Goal: Transaction & Acquisition: Purchase product/service

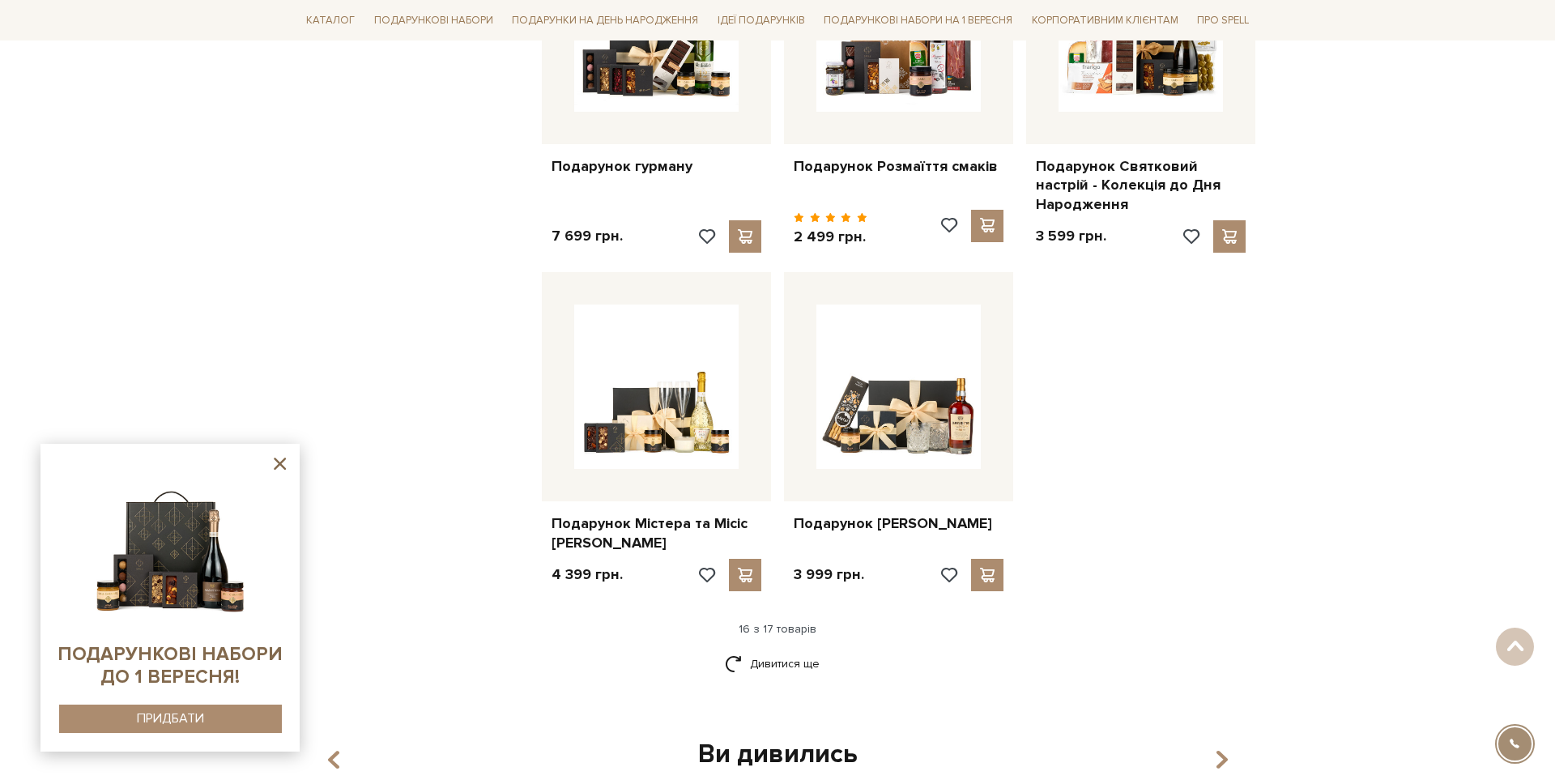
scroll to position [1761, 0]
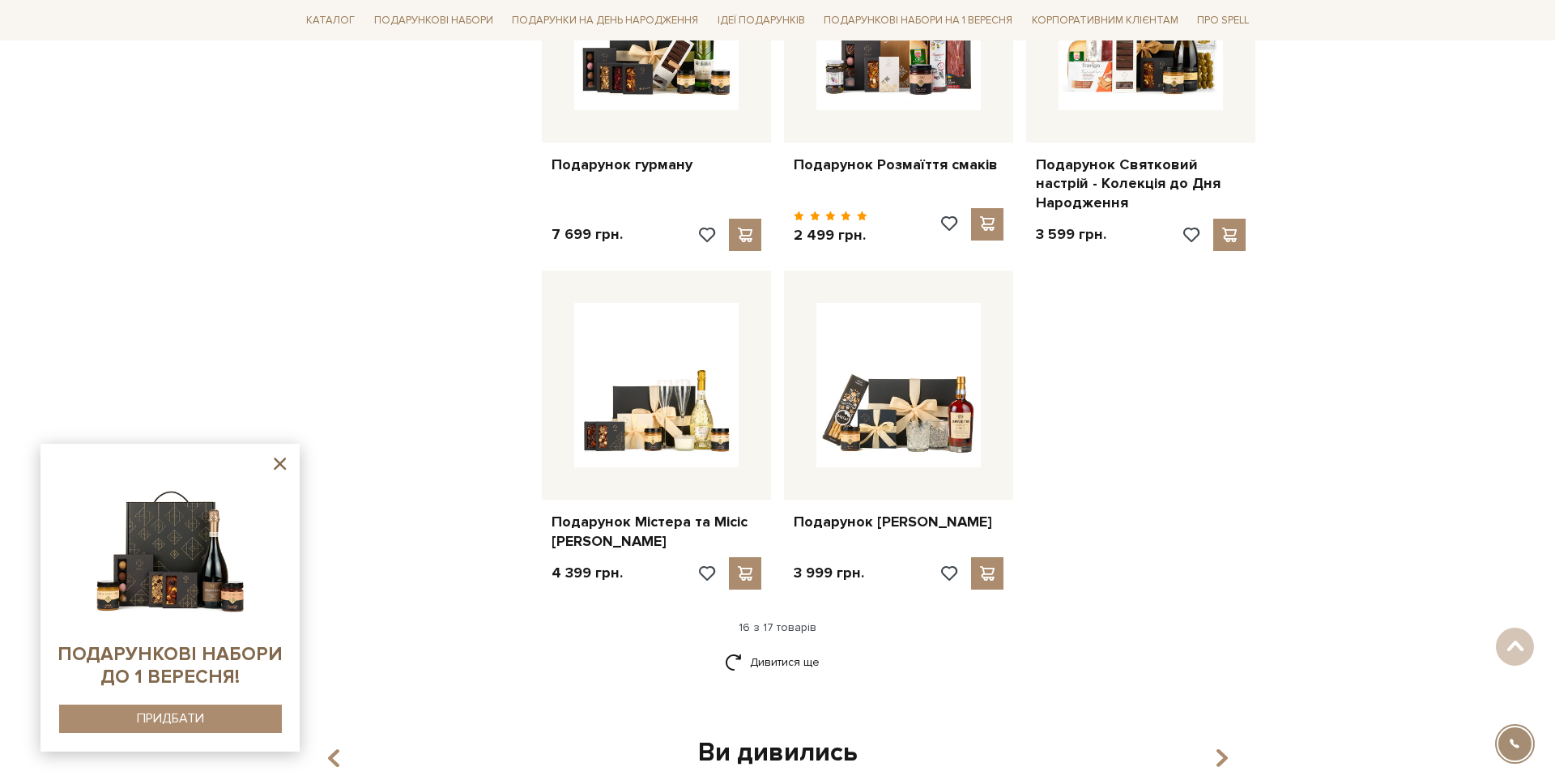
click at [805, 673] on div "Дивитися ще" at bounding box center [777, 671] width 969 height 48
click at [807, 661] on link "Дивитися ще" at bounding box center [778, 661] width 105 height 28
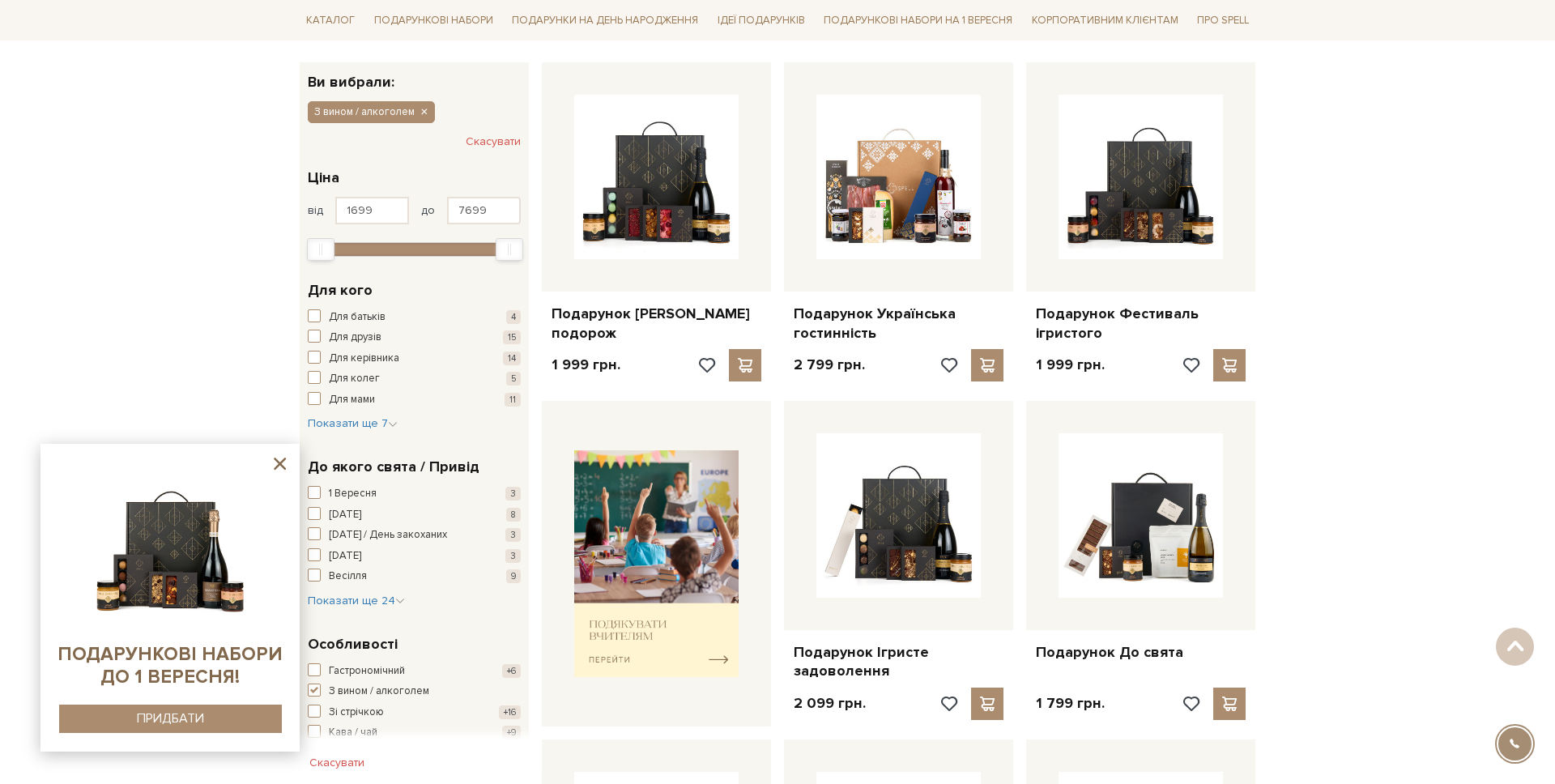
scroll to position [0, 0]
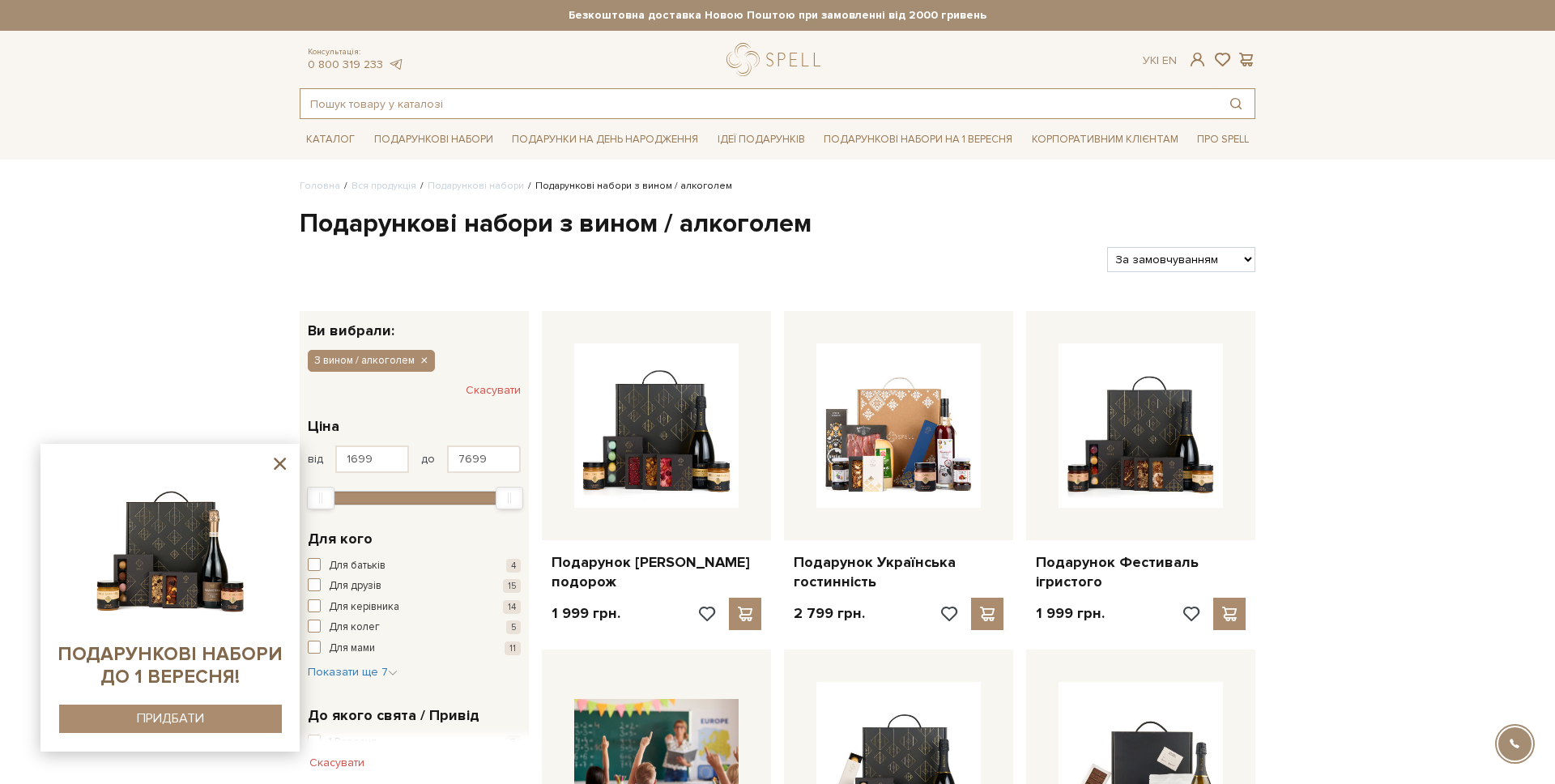
click at [399, 94] on input "text" at bounding box center [758, 103] width 917 height 29
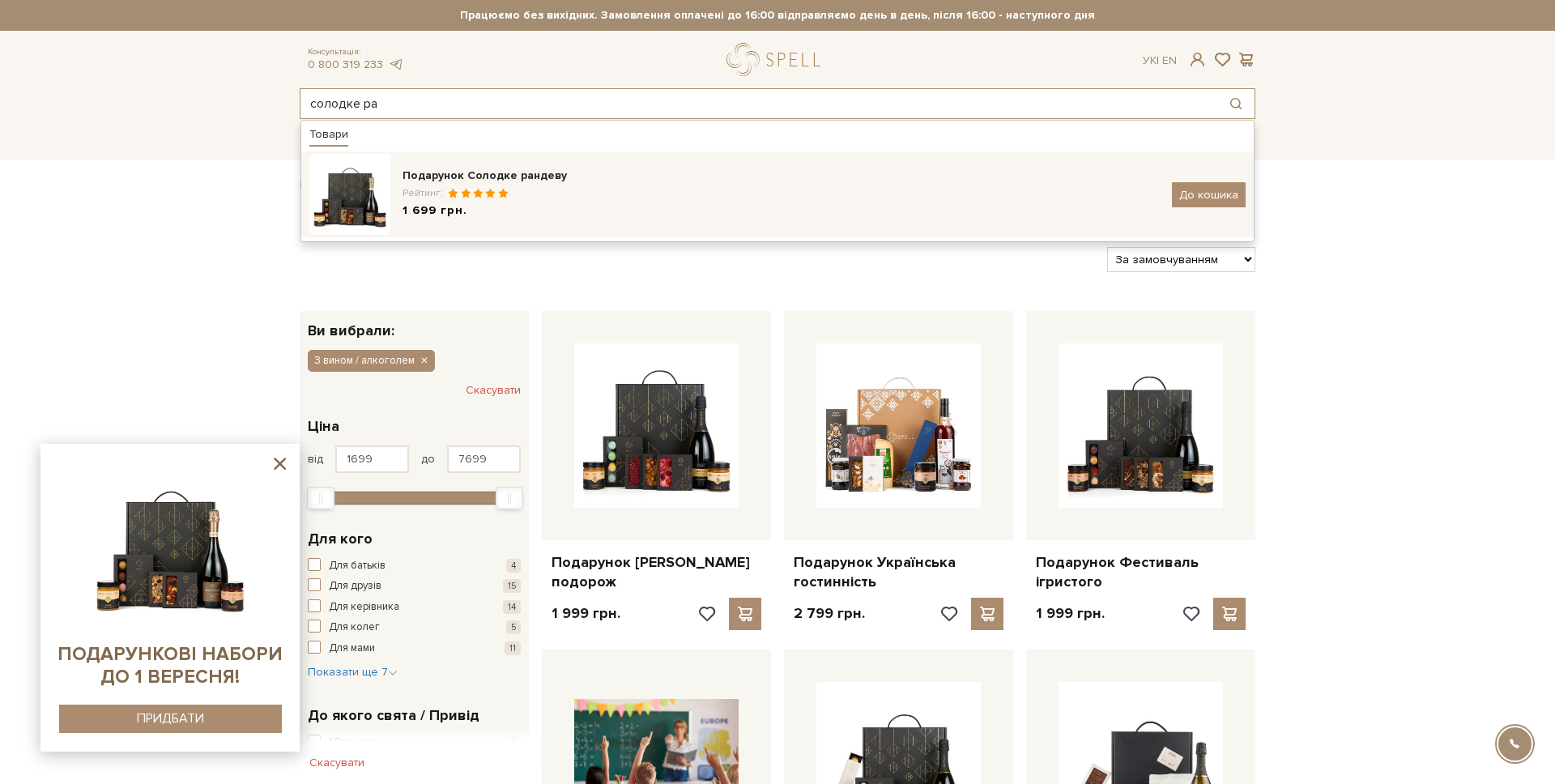
type input "солодке ра"
click at [426, 183] on div "Подарунок Солодке рандеву" at bounding box center [781, 175] width 757 height 16
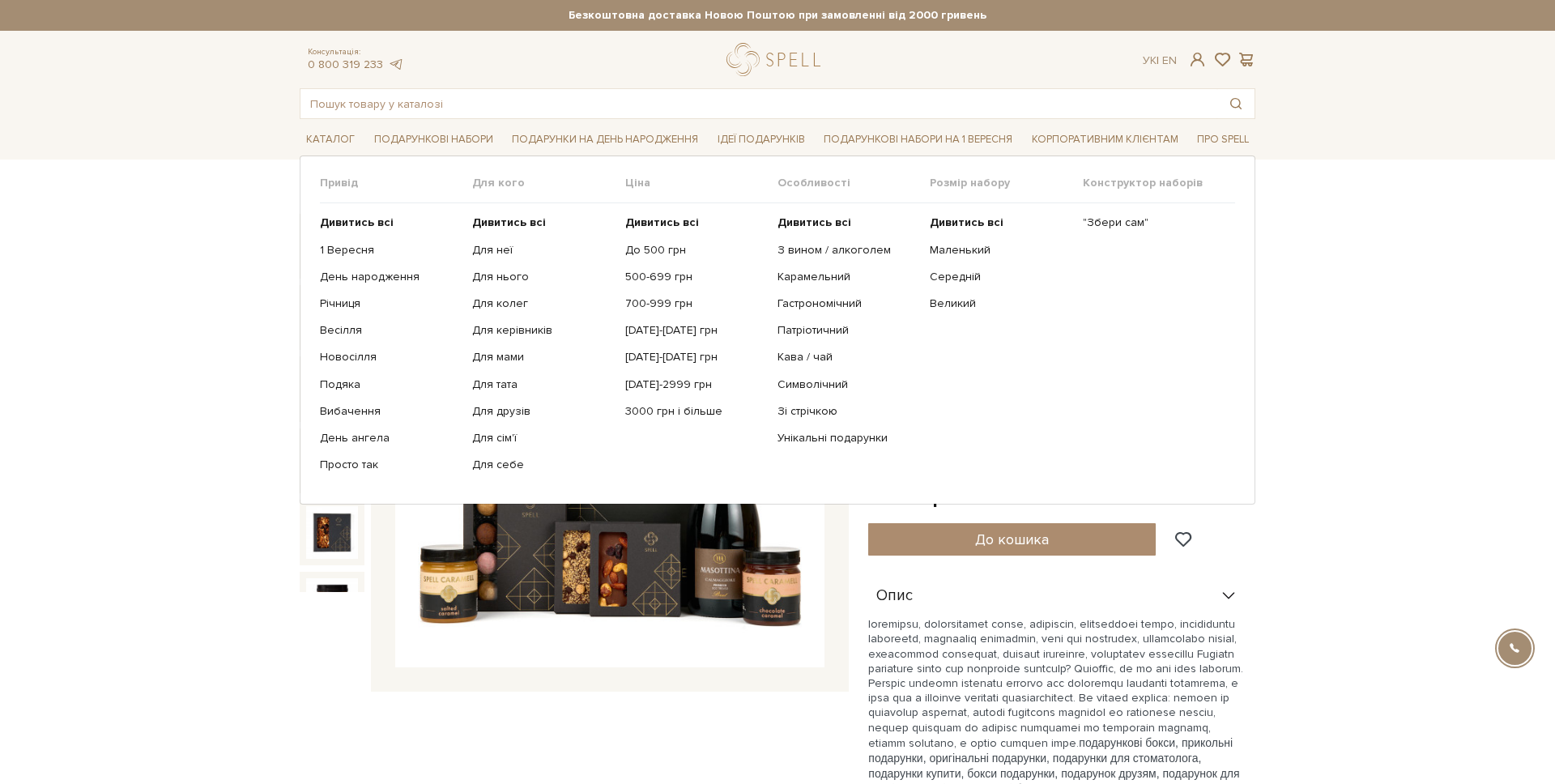
click at [1100, 210] on ul ""Збери сам"" at bounding box center [1159, 344] width 152 height 281
click at [1095, 224] on link ""Збери сам"" at bounding box center [1153, 222] width 140 height 14
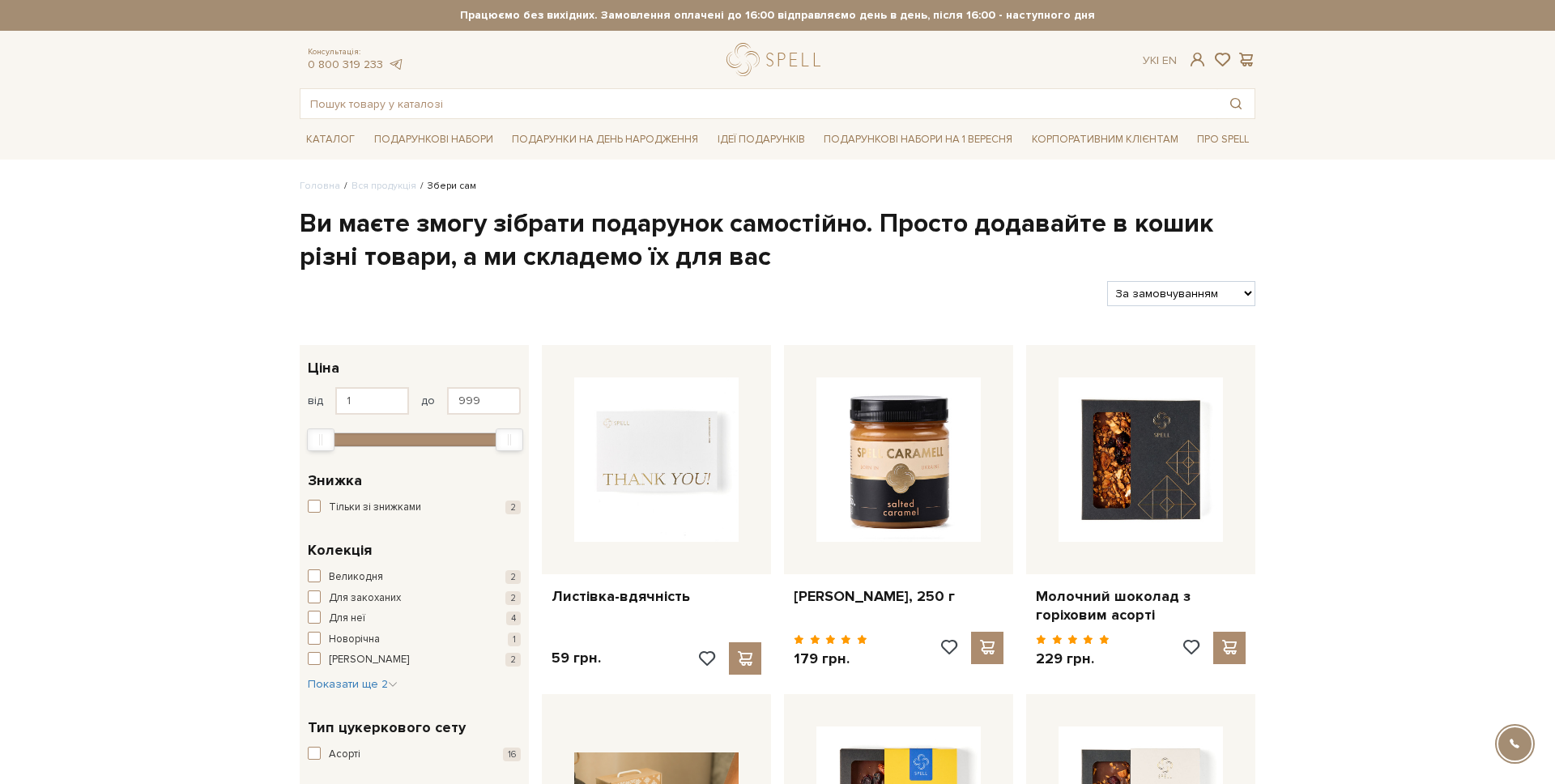
click at [1155, 279] on div "Фільтри За замовчуванням За Ціною (зростання) За Ціною (зменшення) Новинки За п…" at bounding box center [777, 287] width 969 height 38
click at [1139, 289] on select "За замовчуванням За Ціною (зростання) За Ціною (зменшення) Новинки За популярні…" at bounding box center [1181, 294] width 148 height 25
select select "[URL][DOMAIN_NAME]"
click at [1107, 281] on select "За замовчуванням За Ціною (зростання) За Ціною (зменшення) Новинки За популярні…" at bounding box center [1181, 294] width 148 height 25
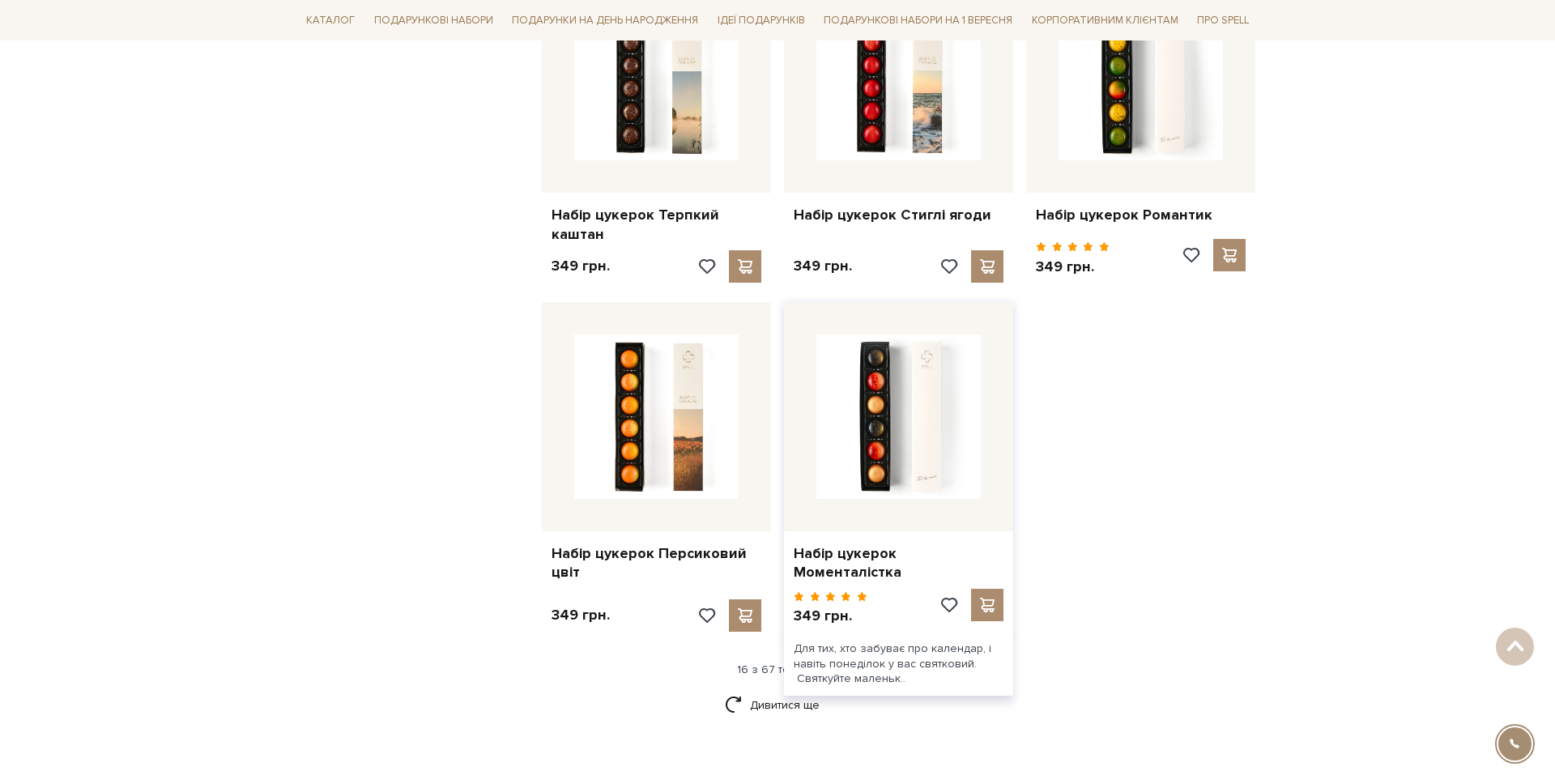
scroll to position [1757, 0]
click at [757, 689] on link "Дивитися ще" at bounding box center [778, 703] width 105 height 28
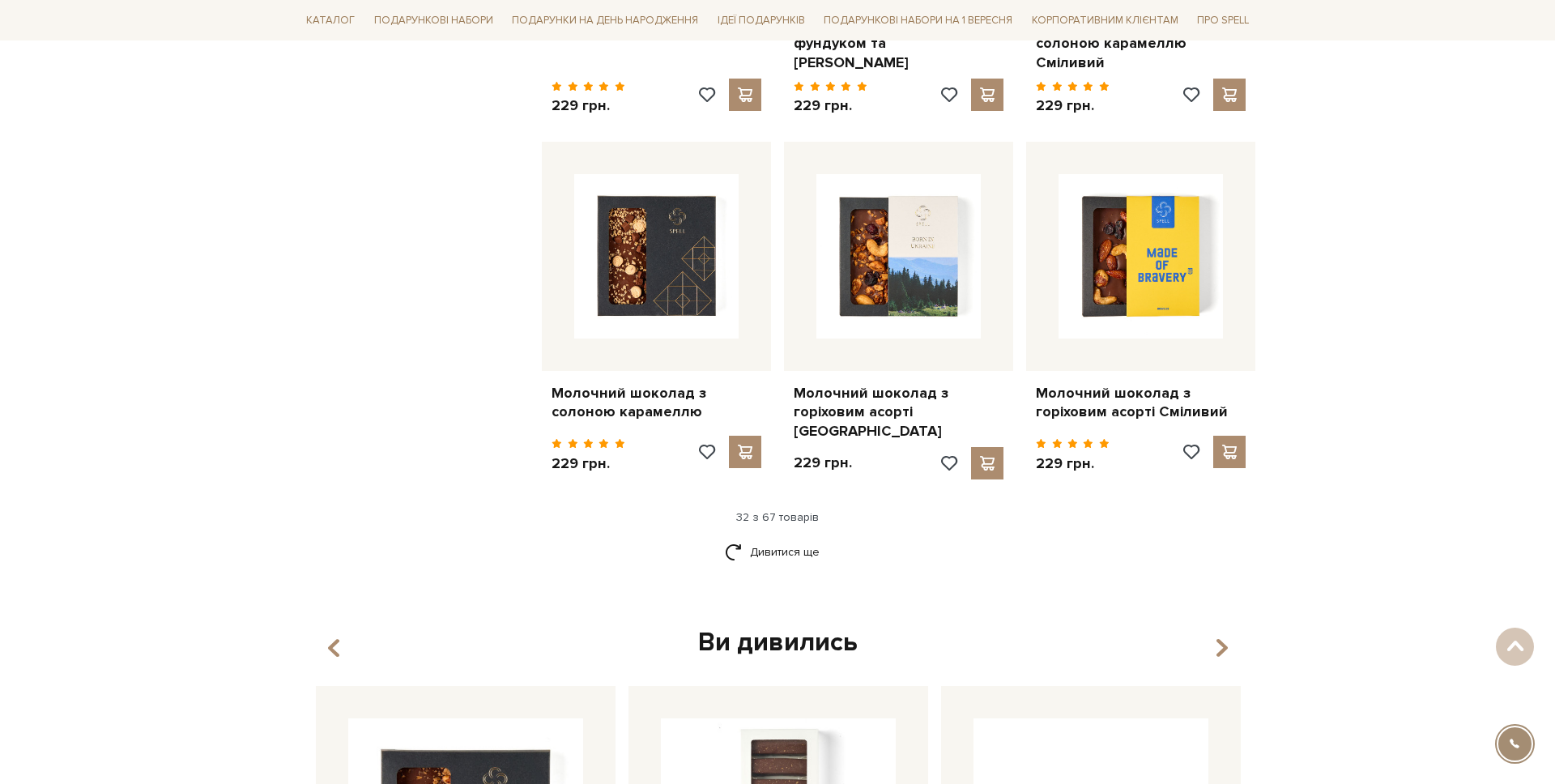
scroll to position [3685, 0]
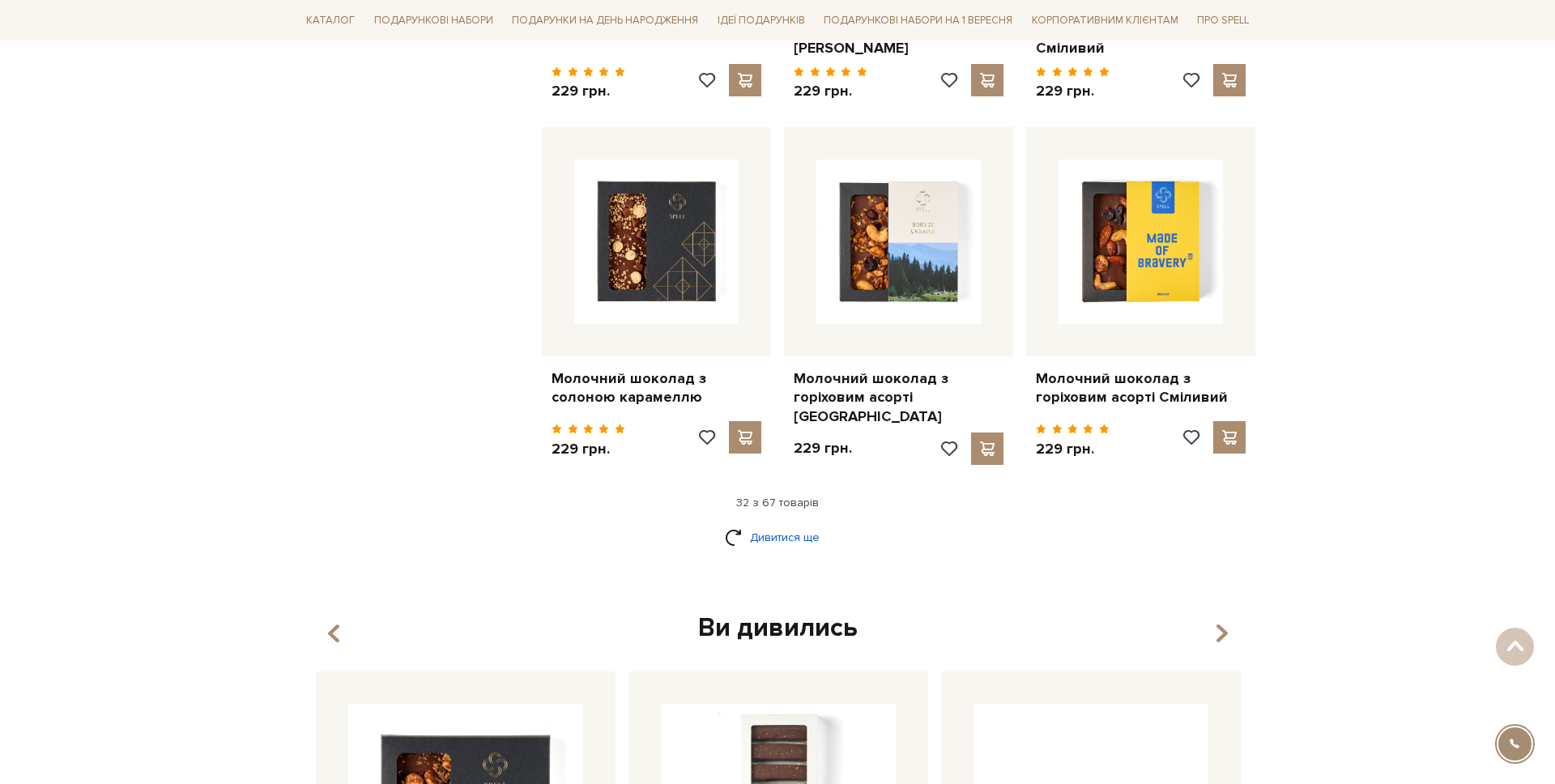
click at [788, 523] on link "Дивитися ще" at bounding box center [778, 537] width 105 height 28
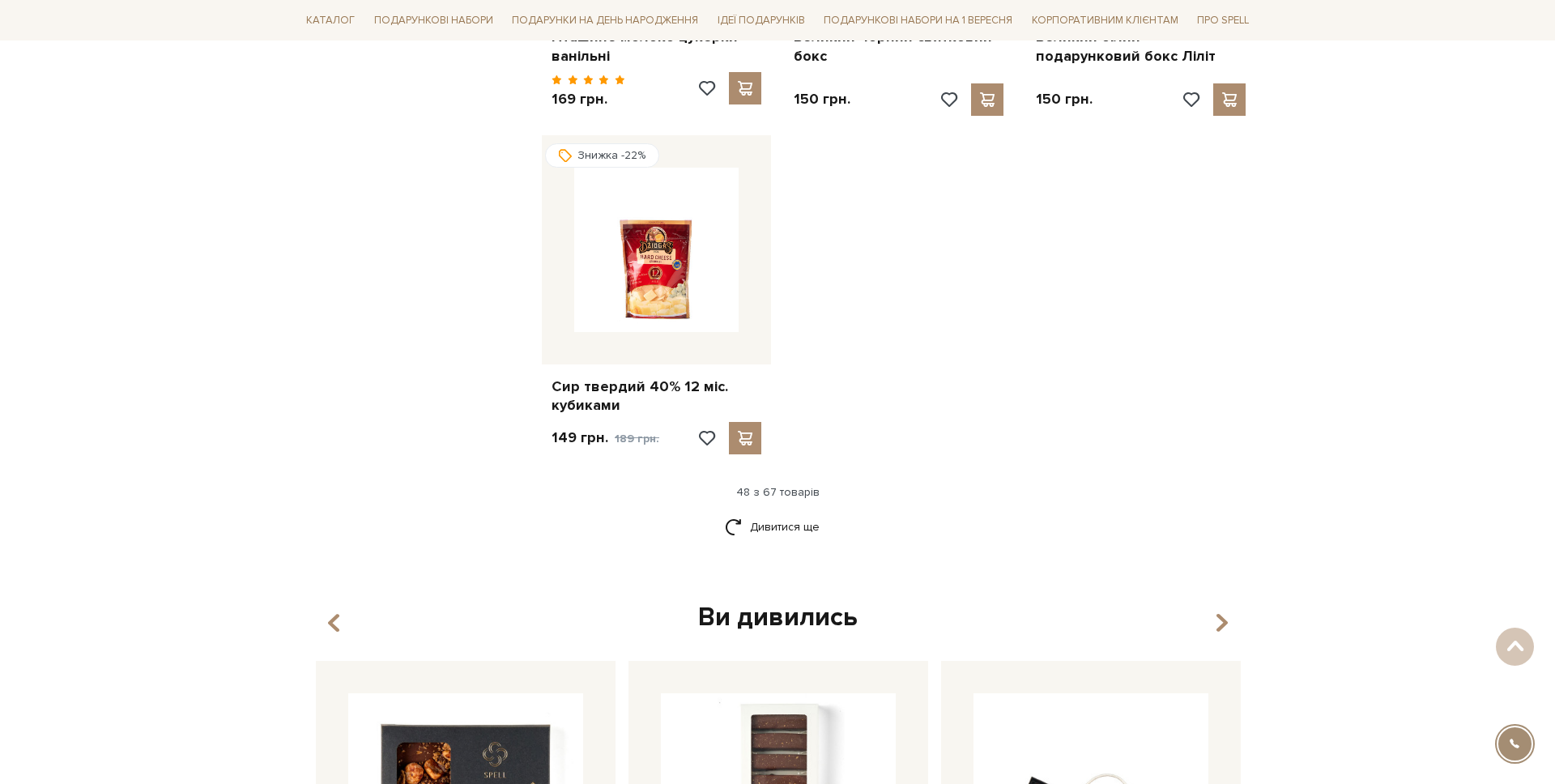
scroll to position [5856, 0]
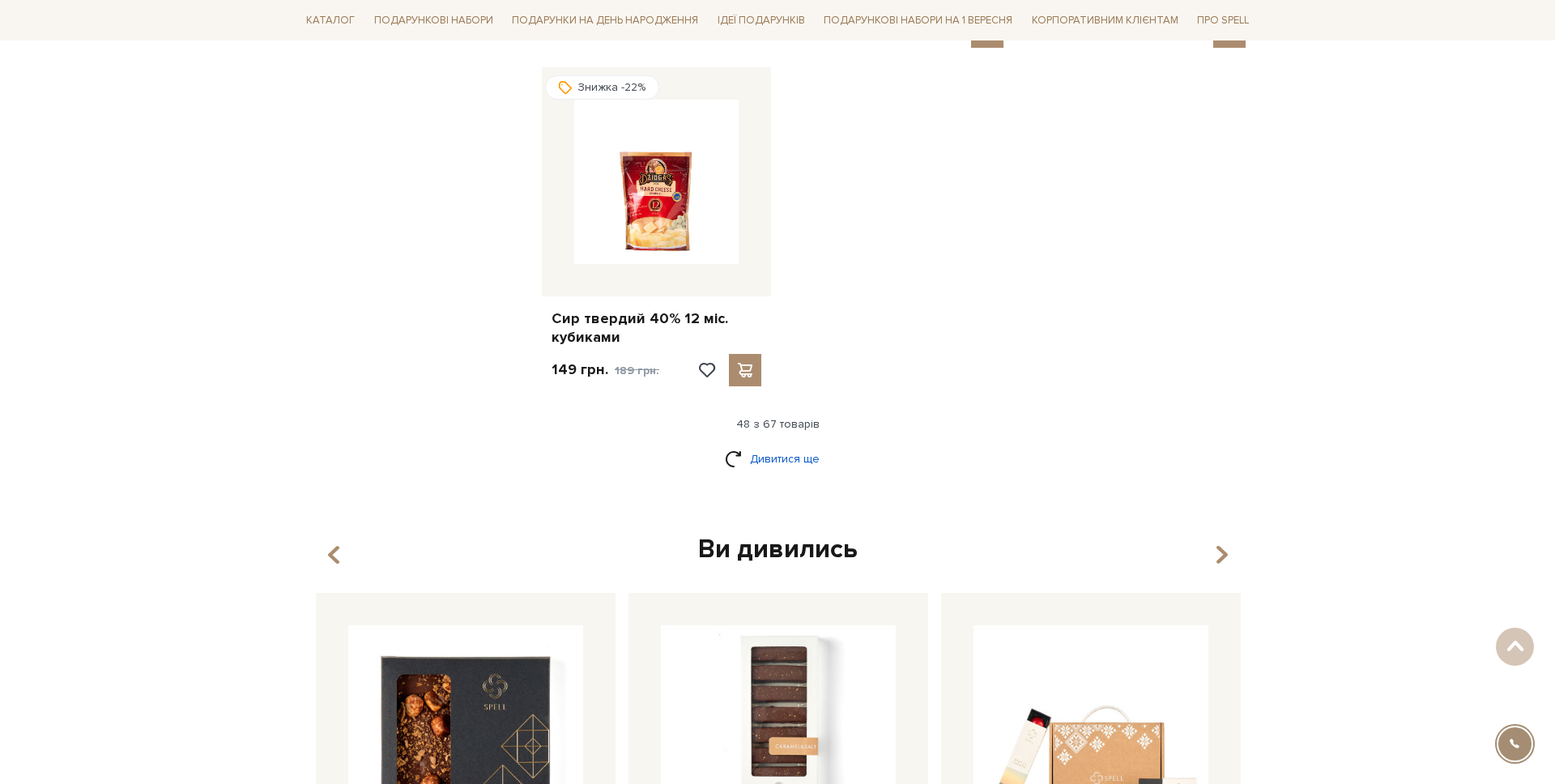
click at [762, 445] on link "Дивитися ще" at bounding box center [778, 459] width 105 height 28
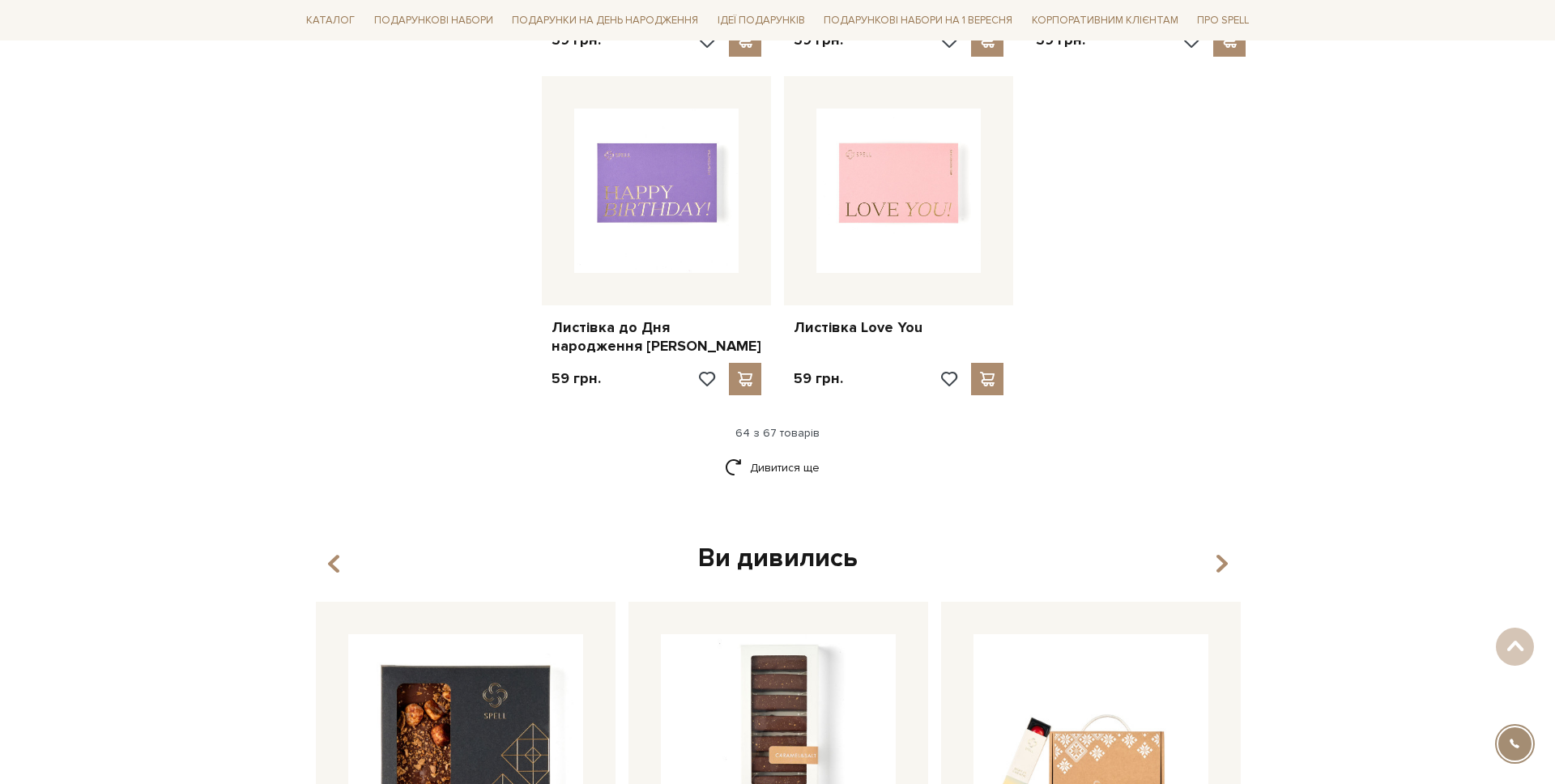
scroll to position [7584, 0]
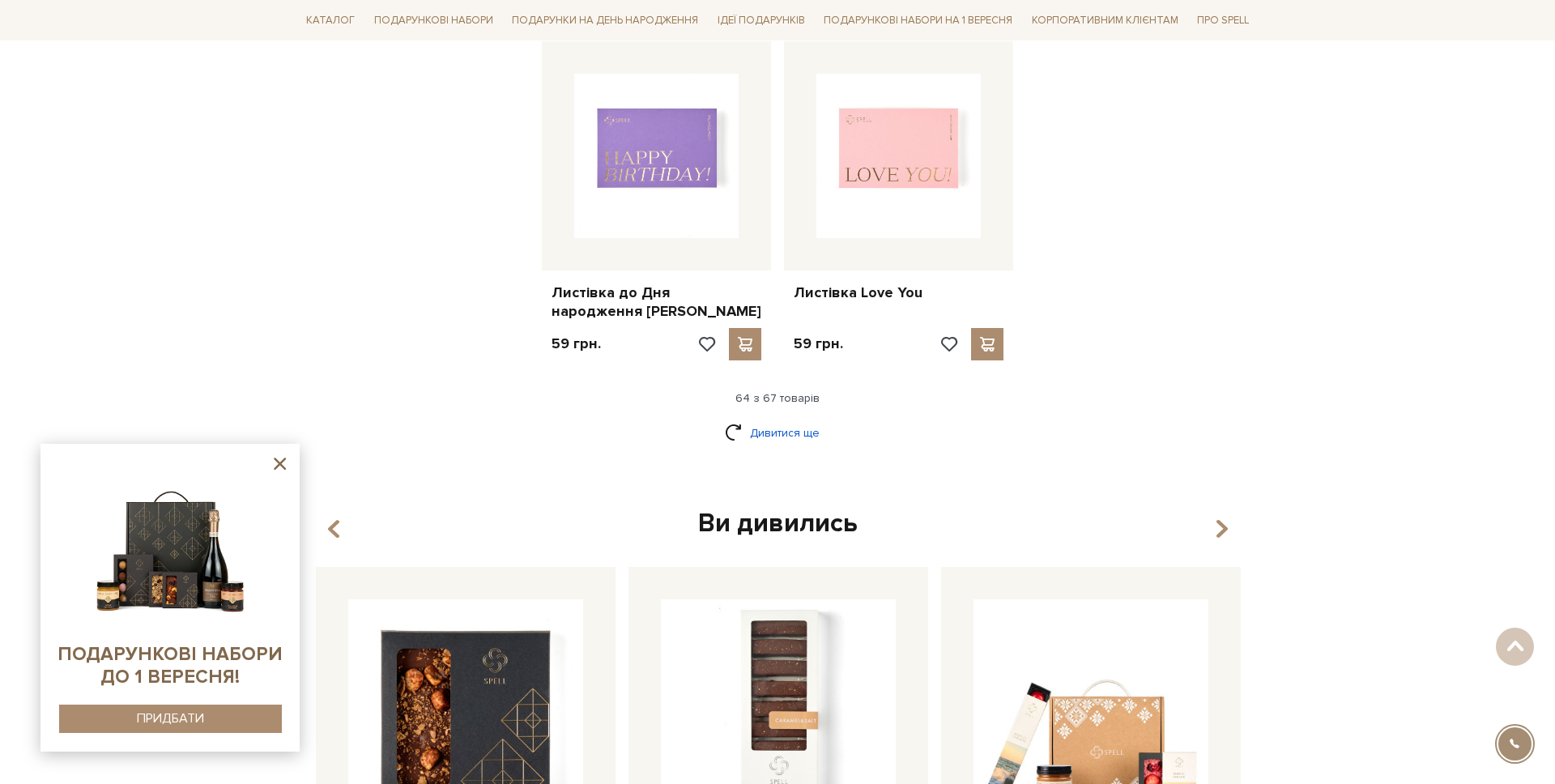
click at [784, 419] on link "Дивитися ще" at bounding box center [778, 433] width 105 height 28
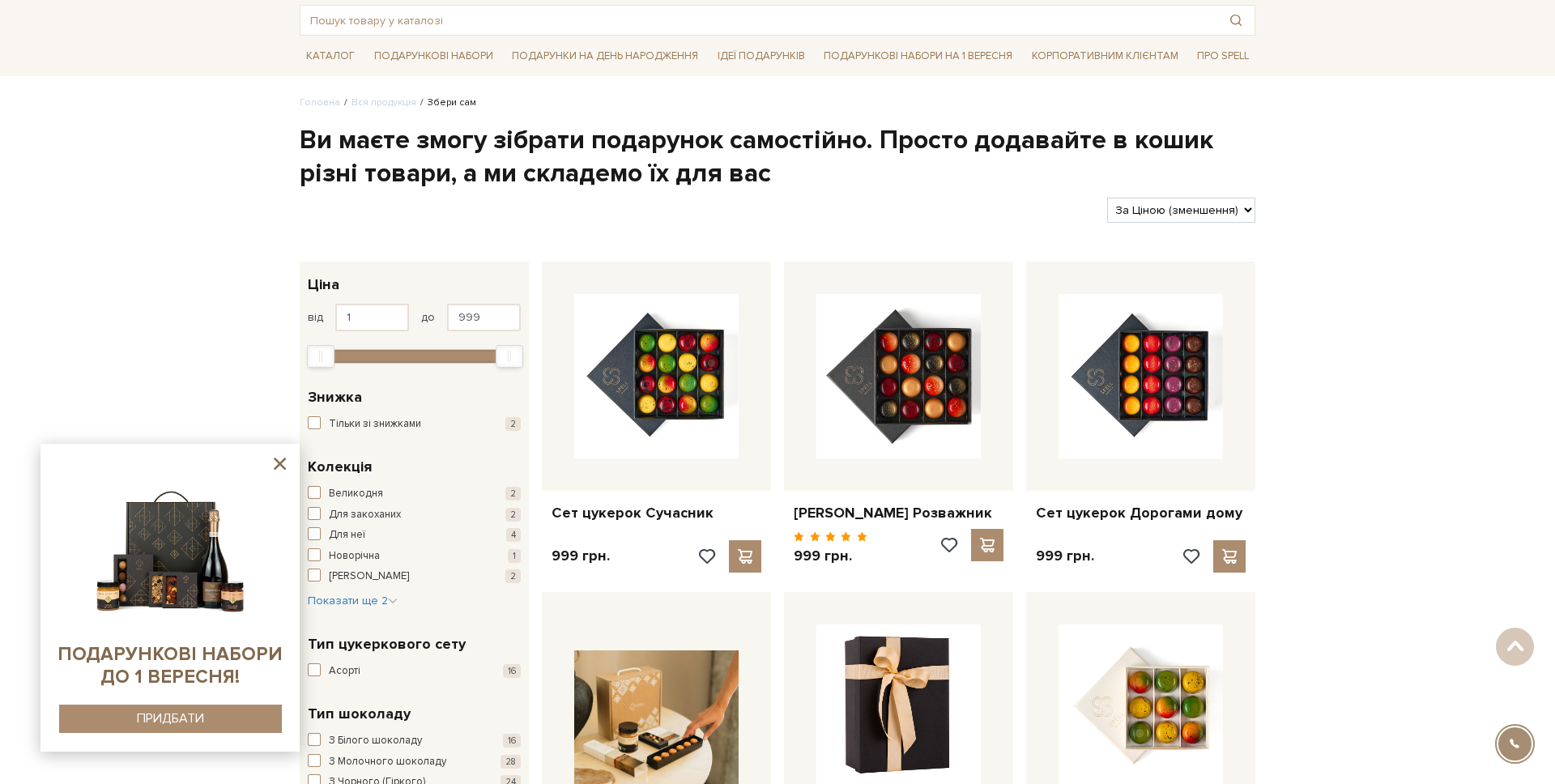
scroll to position [86, 0]
